Goal: Complete application form

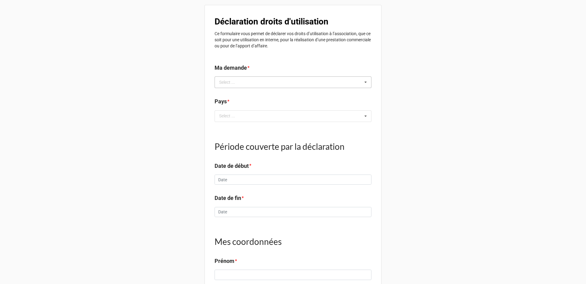
click at [250, 82] on div "Select ... No results found." at bounding box center [293, 82] width 157 height 12
click at [248, 95] on span "J'ai facturé mes prestation​s" at bounding box center [246, 93] width 53 height 5
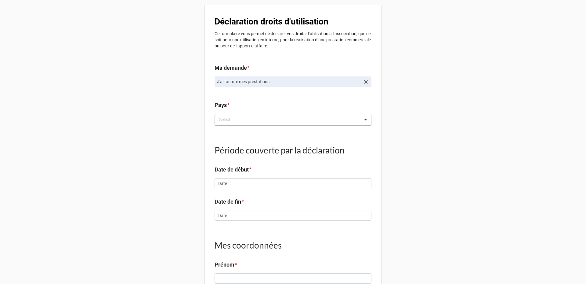
click at [244, 116] on div "Select ... No results found." at bounding box center [293, 120] width 157 height 12
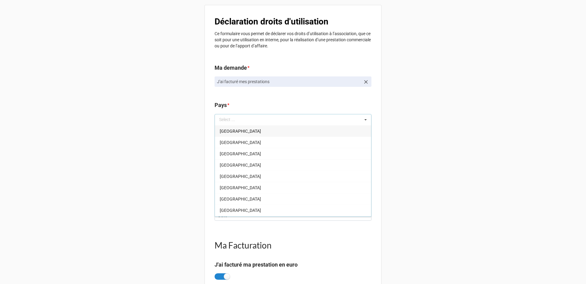
click at [237, 135] on div "[GEOGRAPHIC_DATA]" at bounding box center [293, 130] width 156 height 11
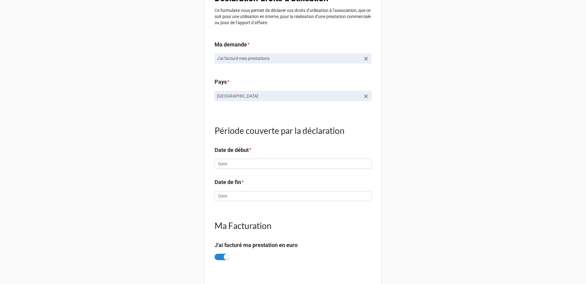
scroll to position [92, 0]
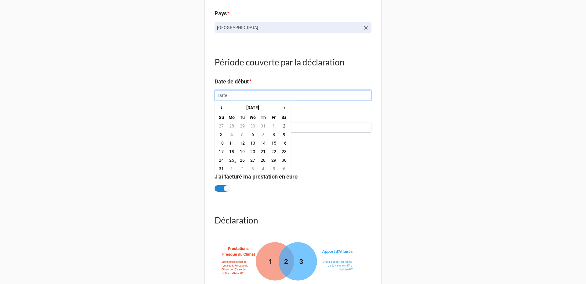
click at [241, 93] on input "text" at bounding box center [293, 95] width 157 height 10
click at [241, 142] on td "12" at bounding box center [242, 143] width 10 height 9
type input "[DATE]"
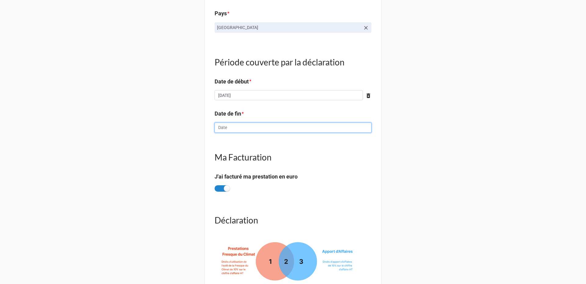
click at [234, 128] on input "text" at bounding box center [293, 127] width 157 height 10
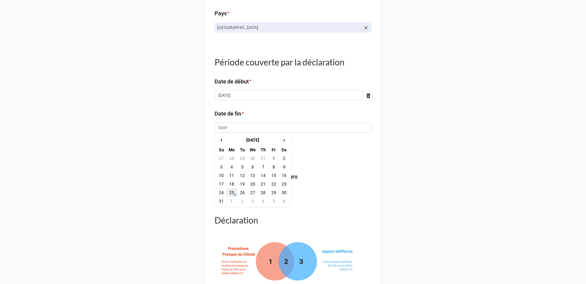
click at [233, 191] on td "25" at bounding box center [232, 192] width 10 height 9
type input "[DATE]"
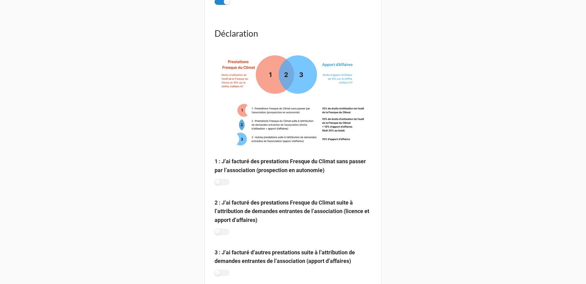
scroll to position [305, 0]
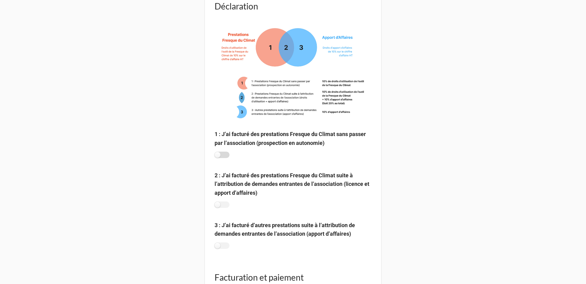
click at [223, 155] on label at bounding box center [222, 154] width 15 height 6
checkbox input "true"
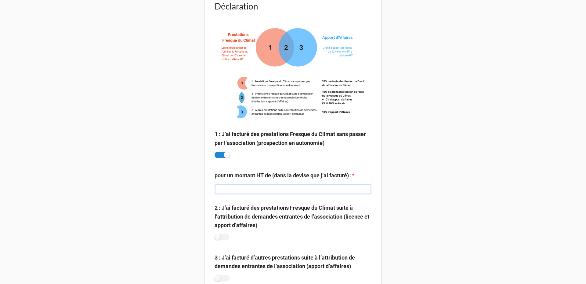
click at [232, 188] on input "text" at bounding box center [293, 189] width 157 height 10
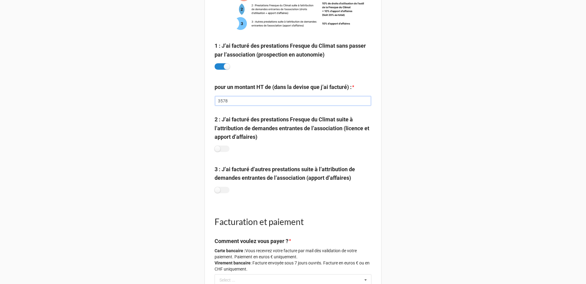
scroll to position [397, 0]
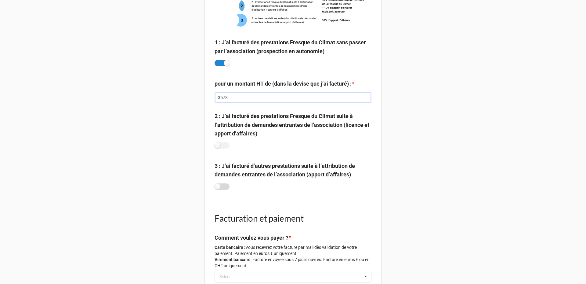
type input "3578"
click at [221, 185] on label at bounding box center [222, 186] width 15 height 6
checkbox input "true"
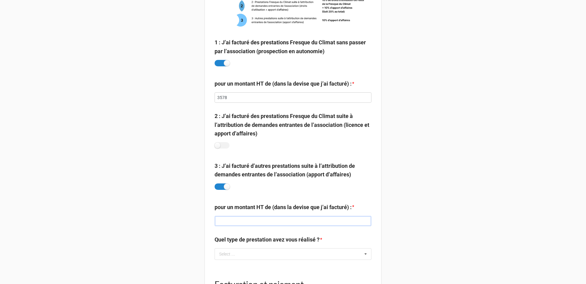
click at [235, 219] on input "text" at bounding box center [293, 221] width 157 height 10
type input "146"
click at [235, 257] on div "Select ... Atelier 2tonnes Fresque de la biodiversité Fresque du numérique Fres…" at bounding box center [293, 254] width 157 height 12
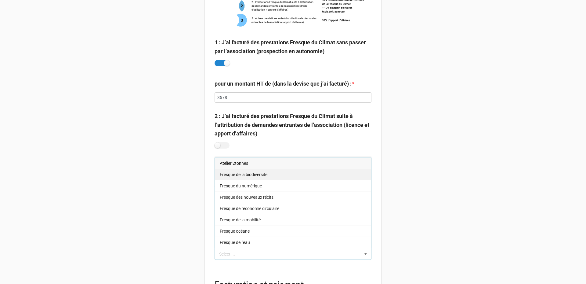
click at [235, 174] on span "Fresque de la biodiversité" at bounding box center [244, 174] width 48 height 5
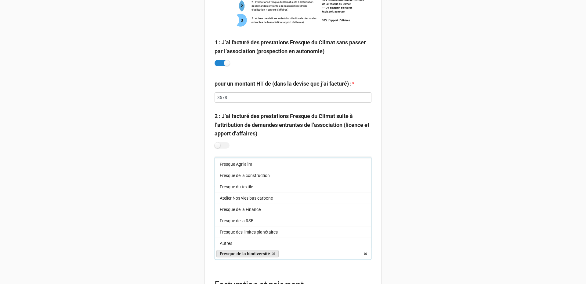
scroll to position [124, 0]
click at [410, 198] on div "Déclaration droits d'utilisation Ce formulaire vous permet de déclarer vos droi…" at bounding box center [293, 255] width 586 height 1305
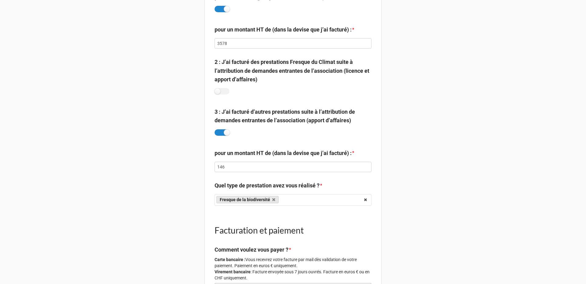
scroll to position [550, 0]
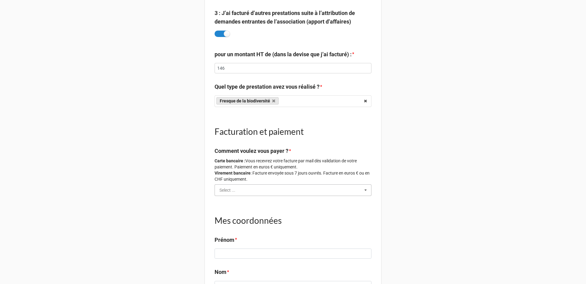
click at [258, 188] on input "text" at bounding box center [293, 189] width 156 height 11
click at [250, 205] on div "Carte bancaire (Recommandé)" at bounding box center [293, 200] width 156 height 11
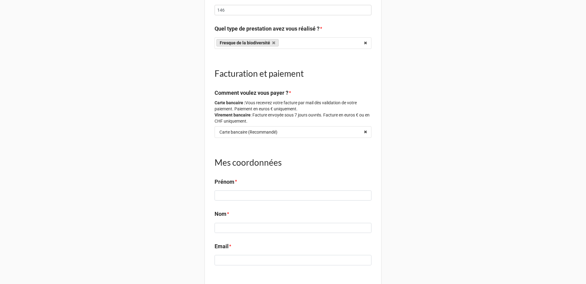
scroll to position [733, 0]
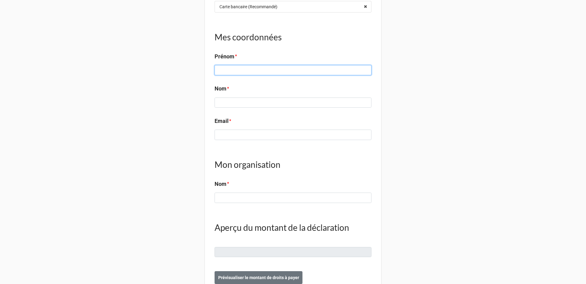
click at [254, 70] on input at bounding box center [293, 70] width 157 height 10
type input "François test"
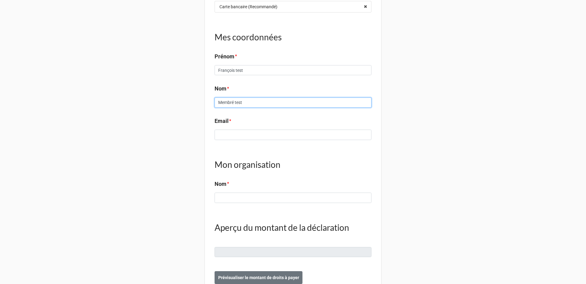
type input "Membré test"
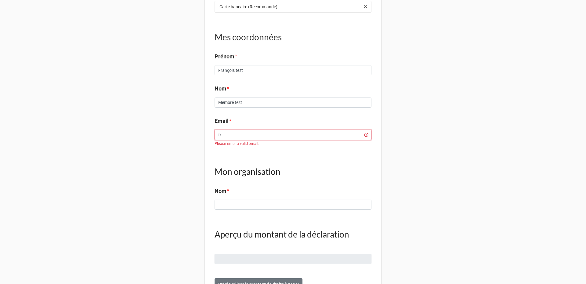
type input "f"
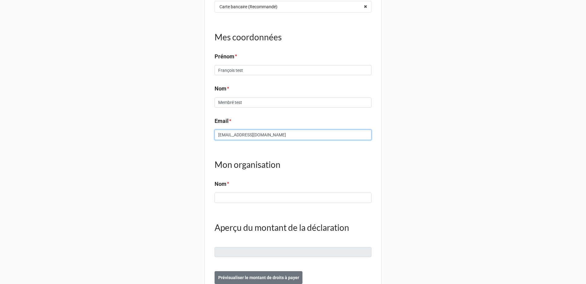
type input "[EMAIL_ADDRESS][DOMAIN_NAME]"
click at [230, 193] on input at bounding box center [293, 197] width 157 height 10
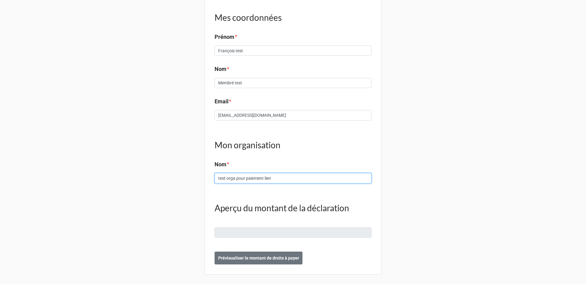
scroll to position [753, 0]
type input "test orga pour paiement lien"
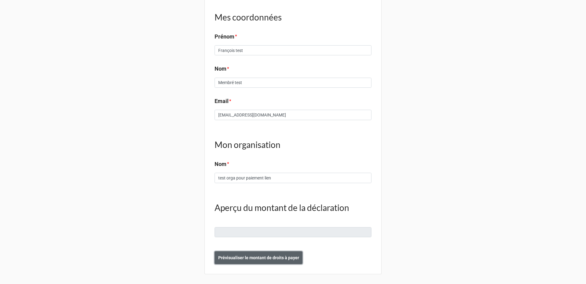
click at [246, 252] on button "Prévisualiser le montant de droits à payer" at bounding box center [259, 257] width 88 height 13
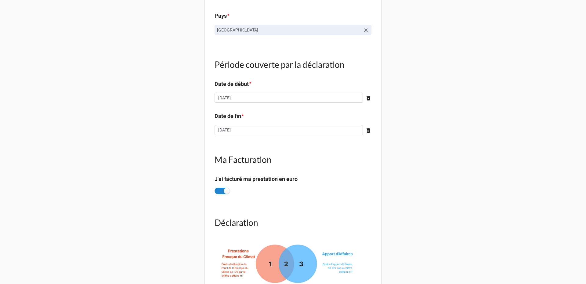
scroll to position [0, 0]
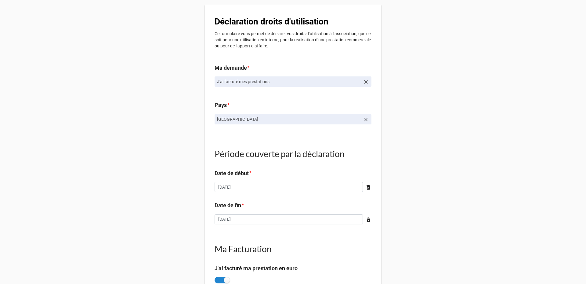
drag, startPoint x: 259, startPoint y: 78, endPoint x: 376, endPoint y: 78, distance: 117.0
click at [262, 78] on link "J'ai facturé mes prestation​s" at bounding box center [293, 81] width 157 height 10
click at [363, 81] on icon at bounding box center [366, 82] width 6 height 6
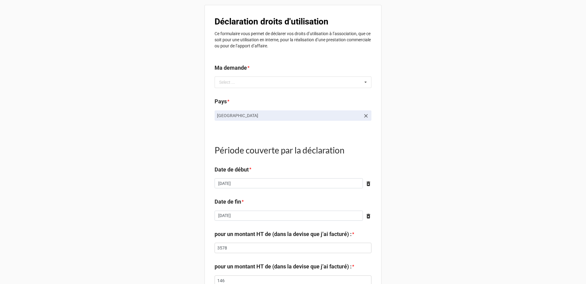
click at [341, 81] on div "Select ... J'ai facturé mes prestation​s J'ai fresqué ou formé en tant que sala…" at bounding box center [293, 82] width 157 height 12
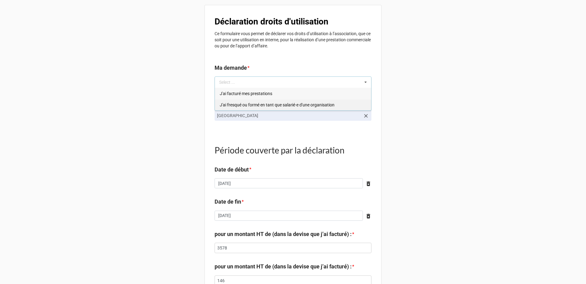
click at [257, 106] on span "J'ai fresqué ou formé en tant que salarié·e d'une organisation​" at bounding box center [277, 104] width 115 height 5
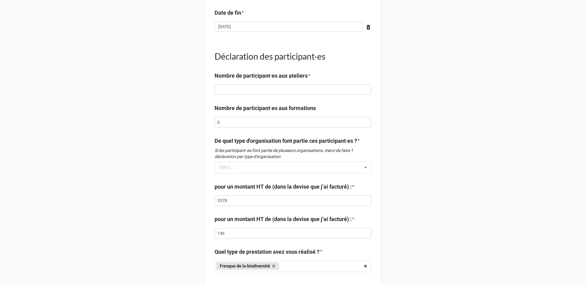
scroll to position [181, 0]
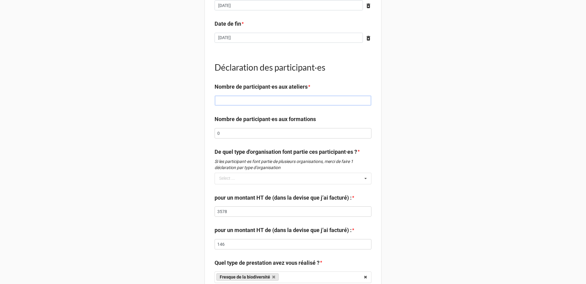
click at [242, 101] on input "text" at bounding box center [293, 100] width 157 height 10
type input "23"
drag, startPoint x: 237, startPoint y: 137, endPoint x: 191, endPoint y: 140, distance: 46.5
click at [191, 140] on div "Déclaration droits d'utilisation Ce formulaire vous permet de déclarer vos droi…" at bounding box center [293, 228] width 586 height 819
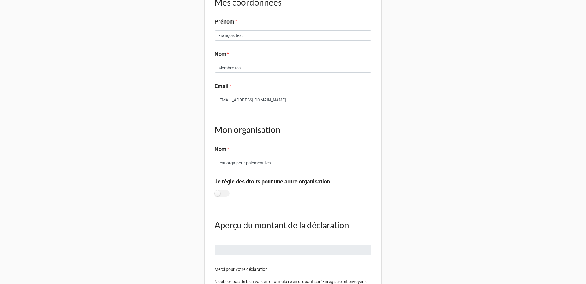
scroll to position [548, 0]
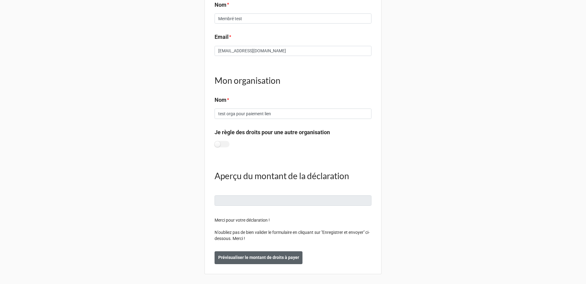
type input "10"
click at [247, 254] on button "Prévisualiser le montant de droits à payer" at bounding box center [259, 257] width 88 height 13
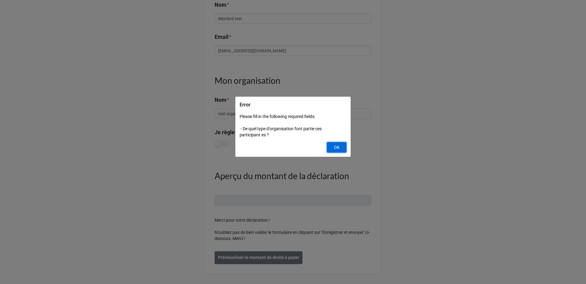
click at [329, 145] on button "OK" at bounding box center [337, 147] width 20 height 10
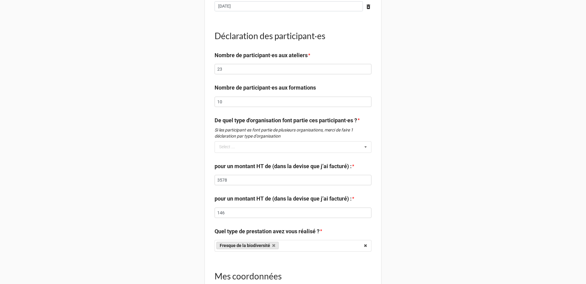
scroll to position [212, 0]
click at [269, 148] on div "Select ... No results found." at bounding box center [293, 148] width 157 height 12
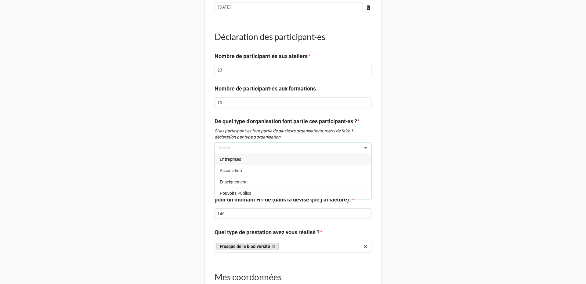
click at [236, 161] on span "Entreprises" at bounding box center [230, 159] width 21 height 5
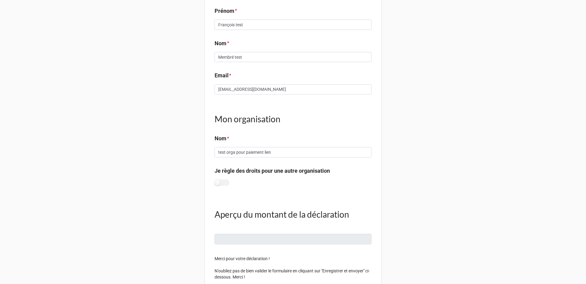
scroll to position [552, 0]
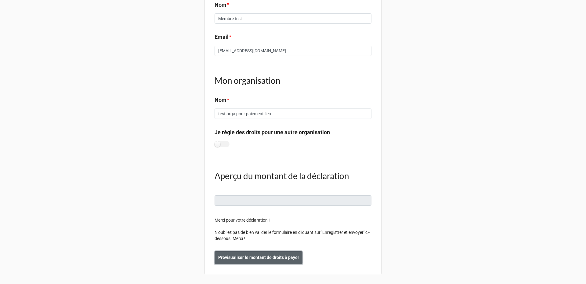
click at [241, 256] on b "Prévisualiser le montant de droits à payer" at bounding box center [258, 257] width 81 height 6
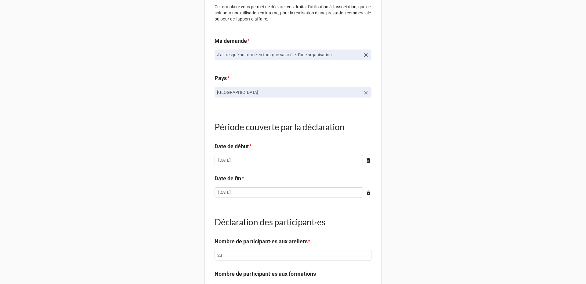
scroll to position [0, 0]
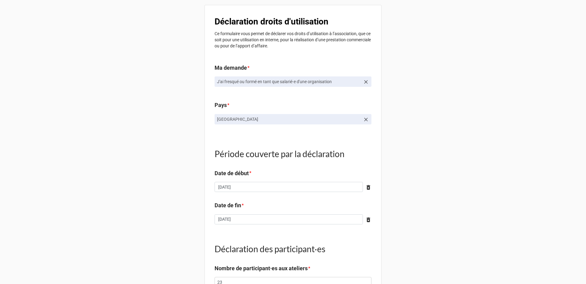
click at [364, 78] on link at bounding box center [366, 81] width 6 height 7
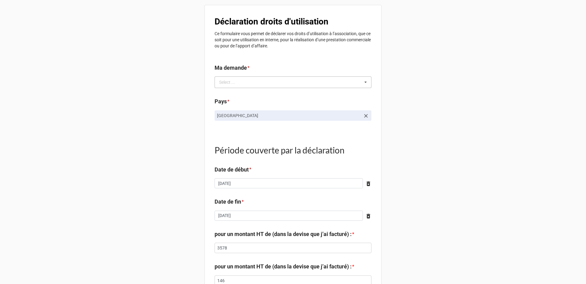
drag, startPoint x: 360, startPoint y: 80, endPoint x: 283, endPoint y: 93, distance: 77.9
click at [361, 80] on icon at bounding box center [365, 82] width 9 height 11
click at [241, 93] on span "J'ai facturé mes prestation​s" at bounding box center [246, 93] width 53 height 5
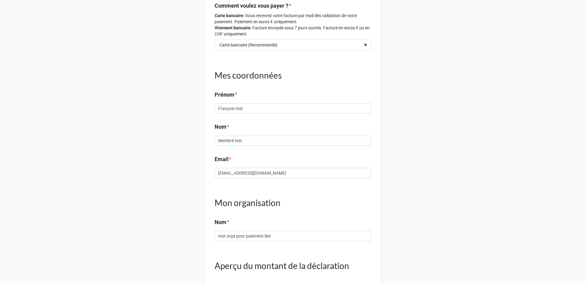
scroll to position [796, 0]
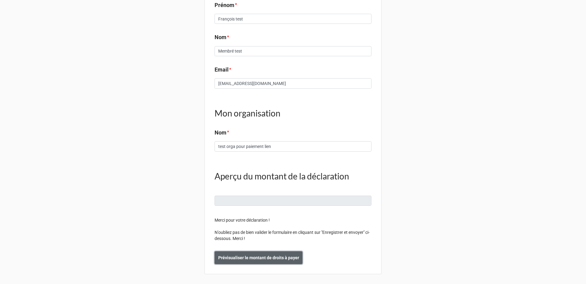
click at [257, 251] on button "Prévisualiser le montant de droits à payer" at bounding box center [259, 257] width 88 height 13
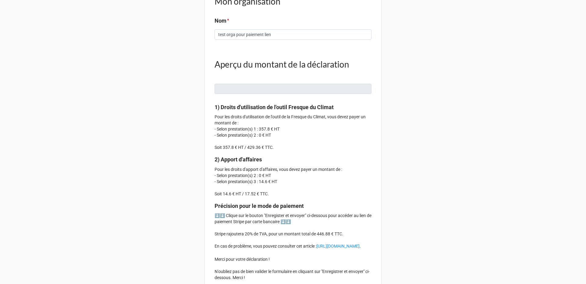
scroll to position [953, 0]
